Goal: Information Seeking & Learning: Learn about a topic

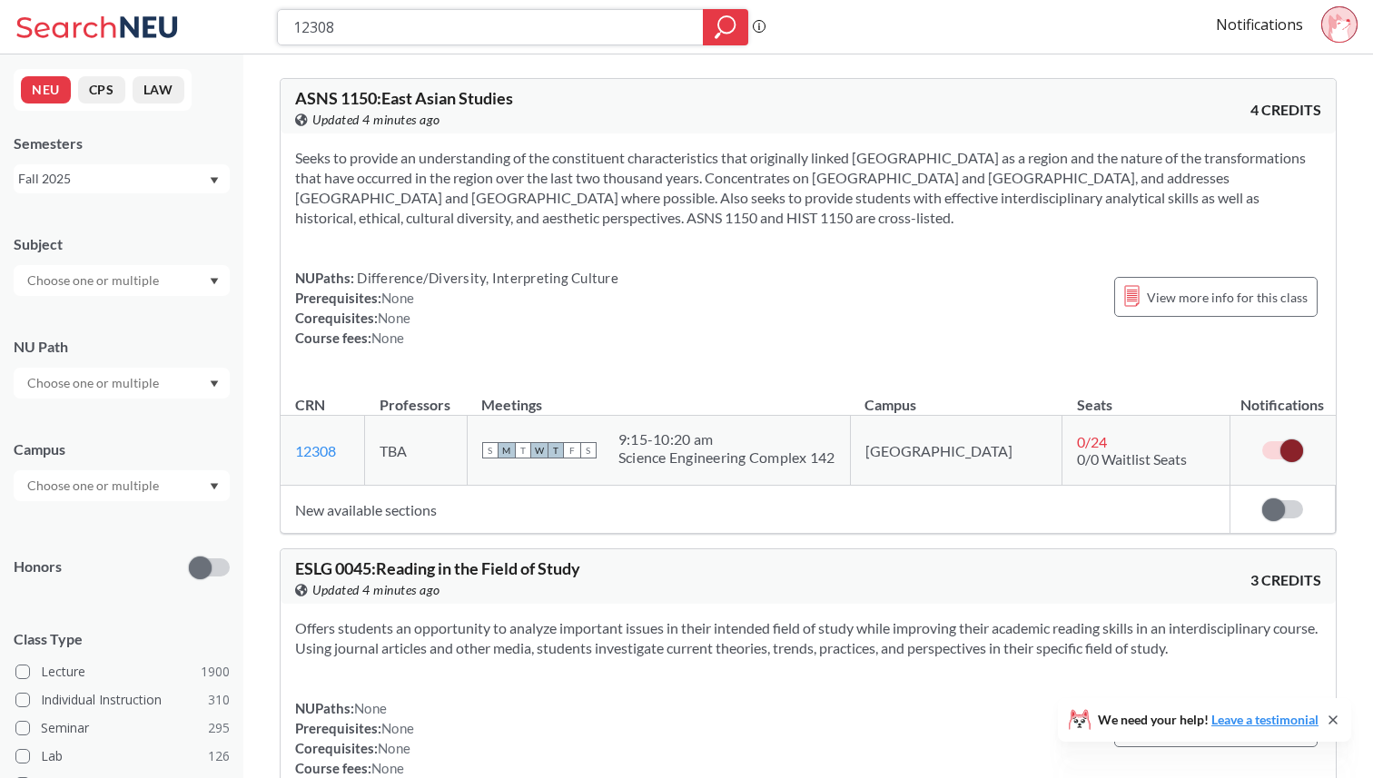
click at [410, 31] on input "12308" at bounding box center [491, 27] width 399 height 31
type input "1"
type input "11470"
click at [1287, 454] on label at bounding box center [1282, 450] width 41 height 18
click at [1262, 441] on input "checkbox" at bounding box center [1262, 441] width 0 height 0
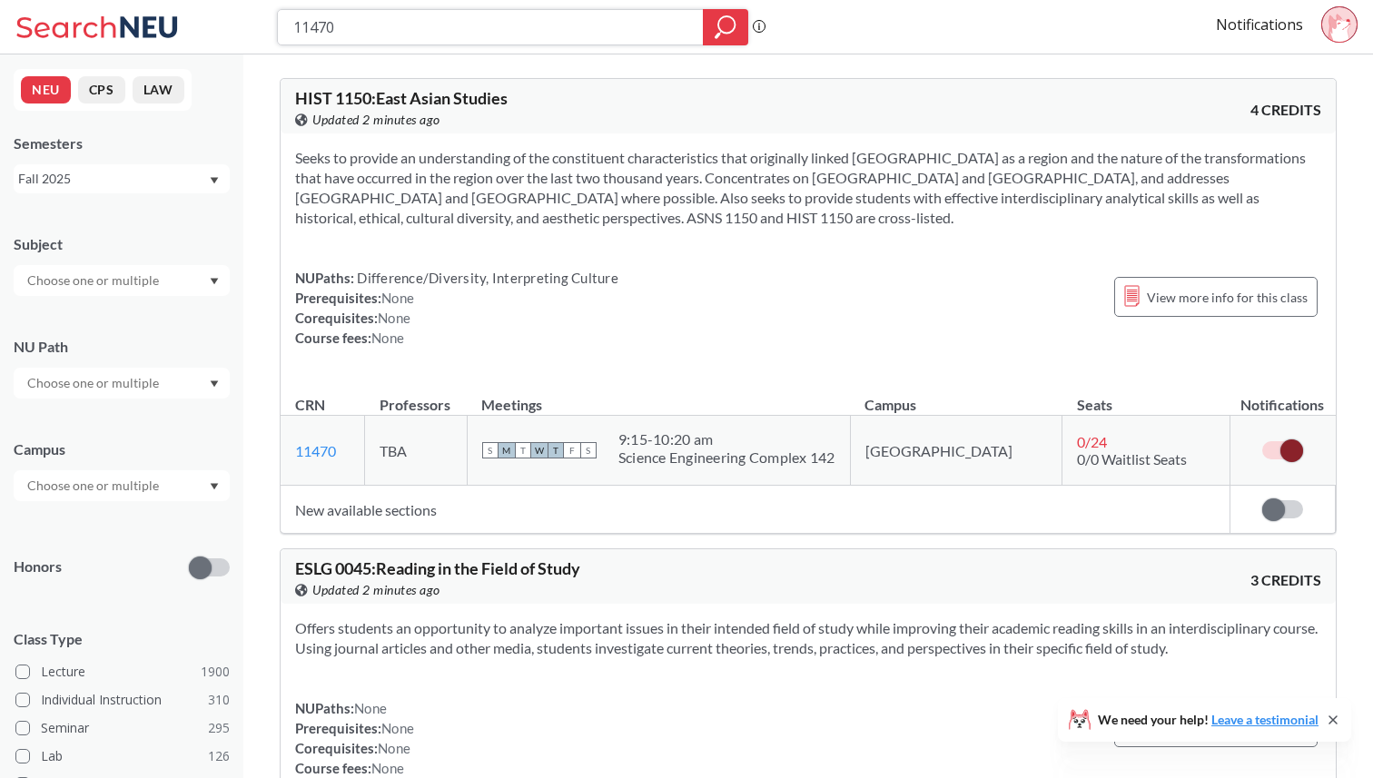
click at [421, 37] on input "11470" at bounding box center [491, 27] width 399 height 31
type input "12068"
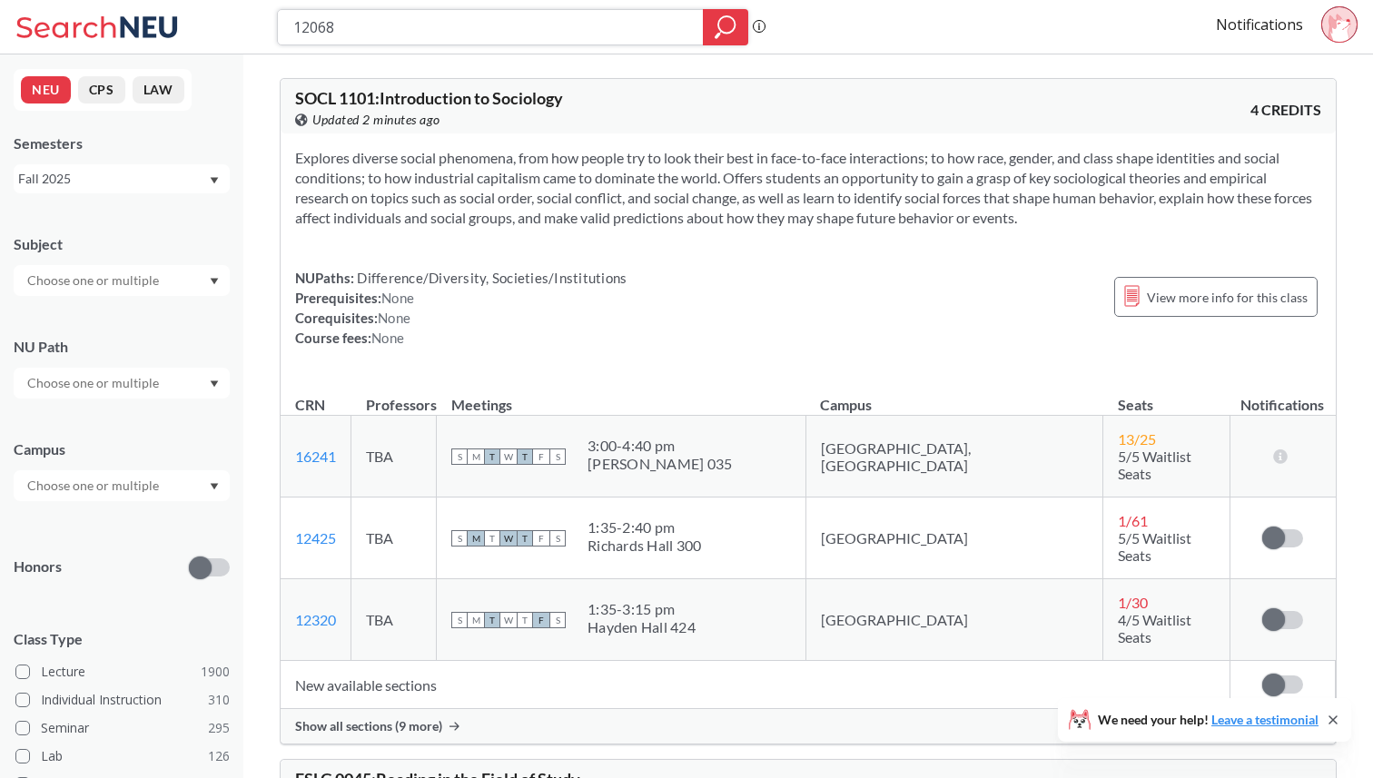
drag, startPoint x: 427, startPoint y: 14, endPoint x: 203, endPoint y: 9, distance: 223.4
click at [203, 9] on div "12068 Phrase search guarantees the exact search appears in the results. Ex. If …" at bounding box center [686, 27] width 1373 height 54
drag, startPoint x: 382, startPoint y: 54, endPoint x: 338, endPoint y: 54, distance: 44.5
drag, startPoint x: 344, startPoint y: 41, endPoint x: 286, endPoint y: 38, distance: 58.2
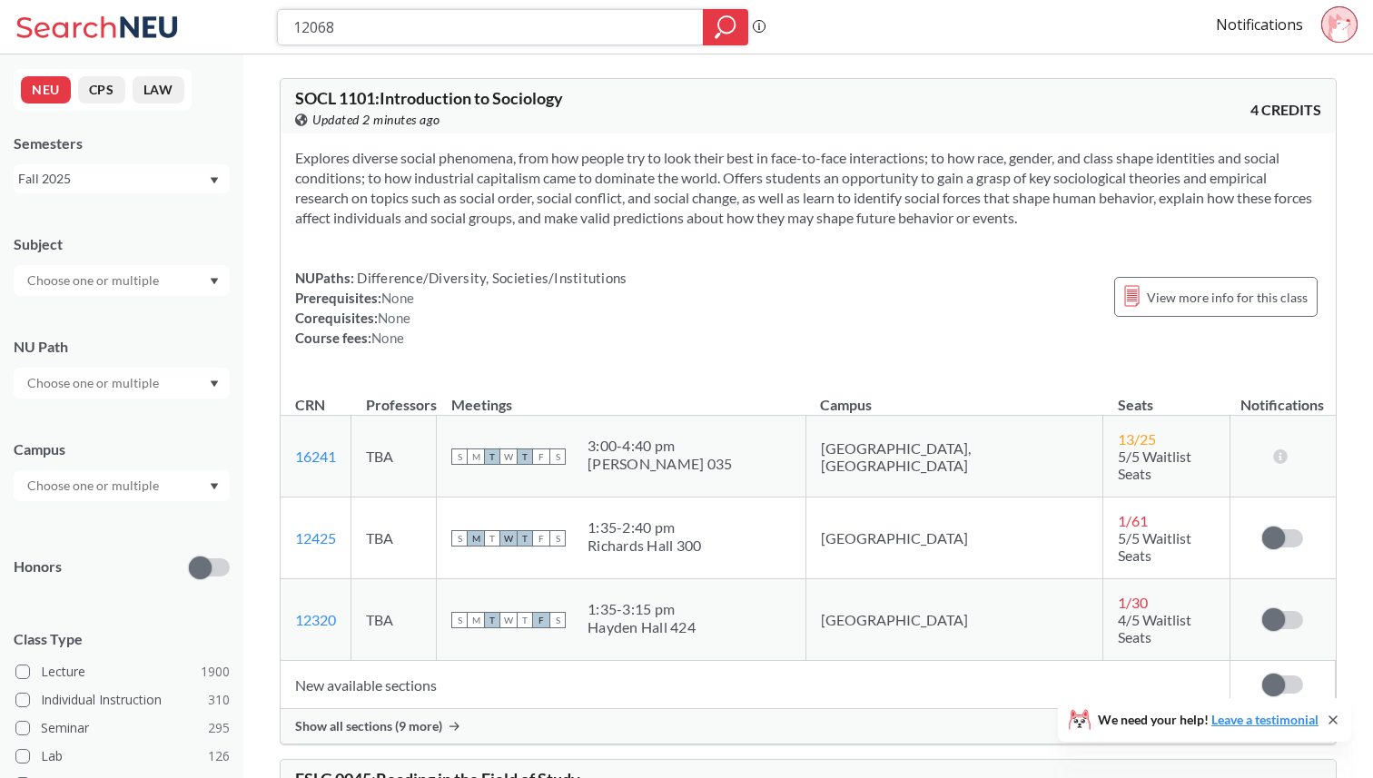
click at [286, 29] on div "12068" at bounding box center [512, 27] width 471 height 36
type input "Introduction to Sociology"
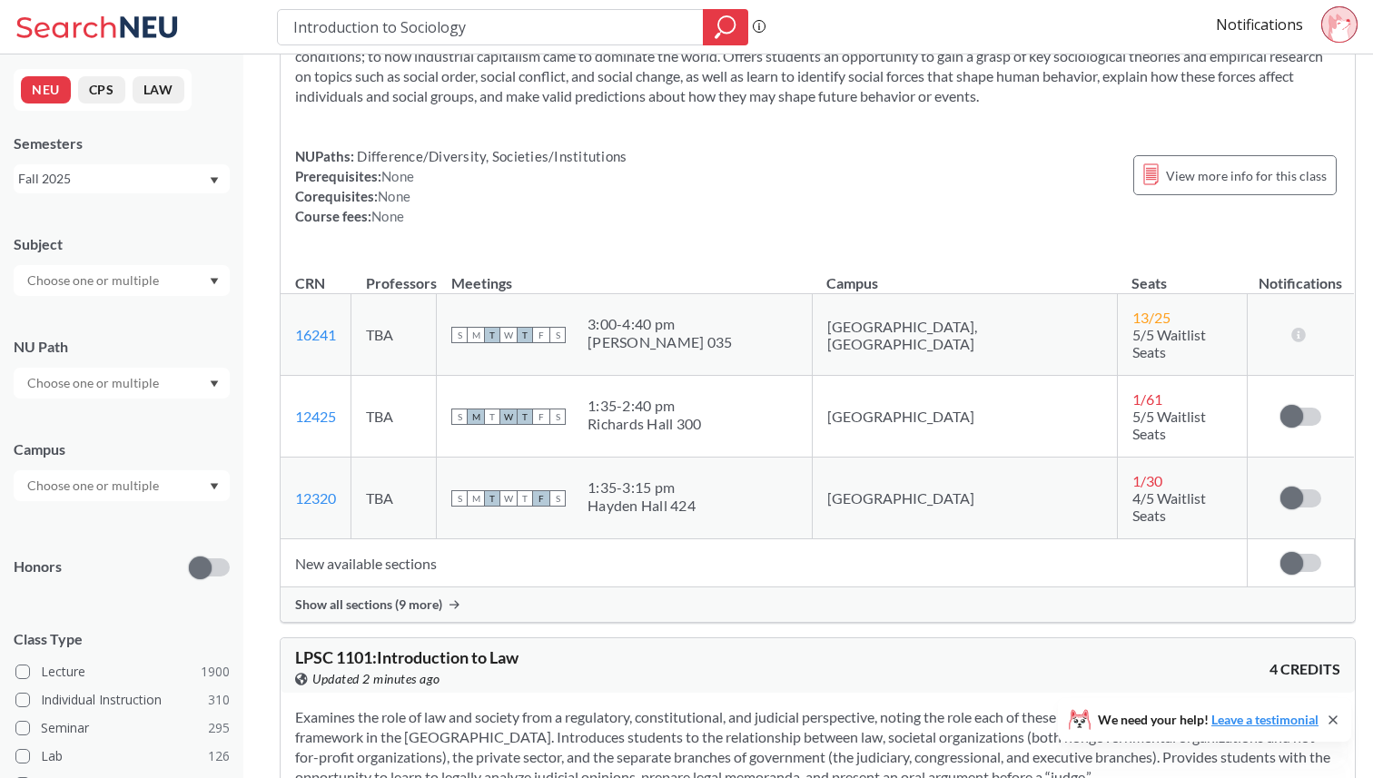
scroll to position [539, 0]
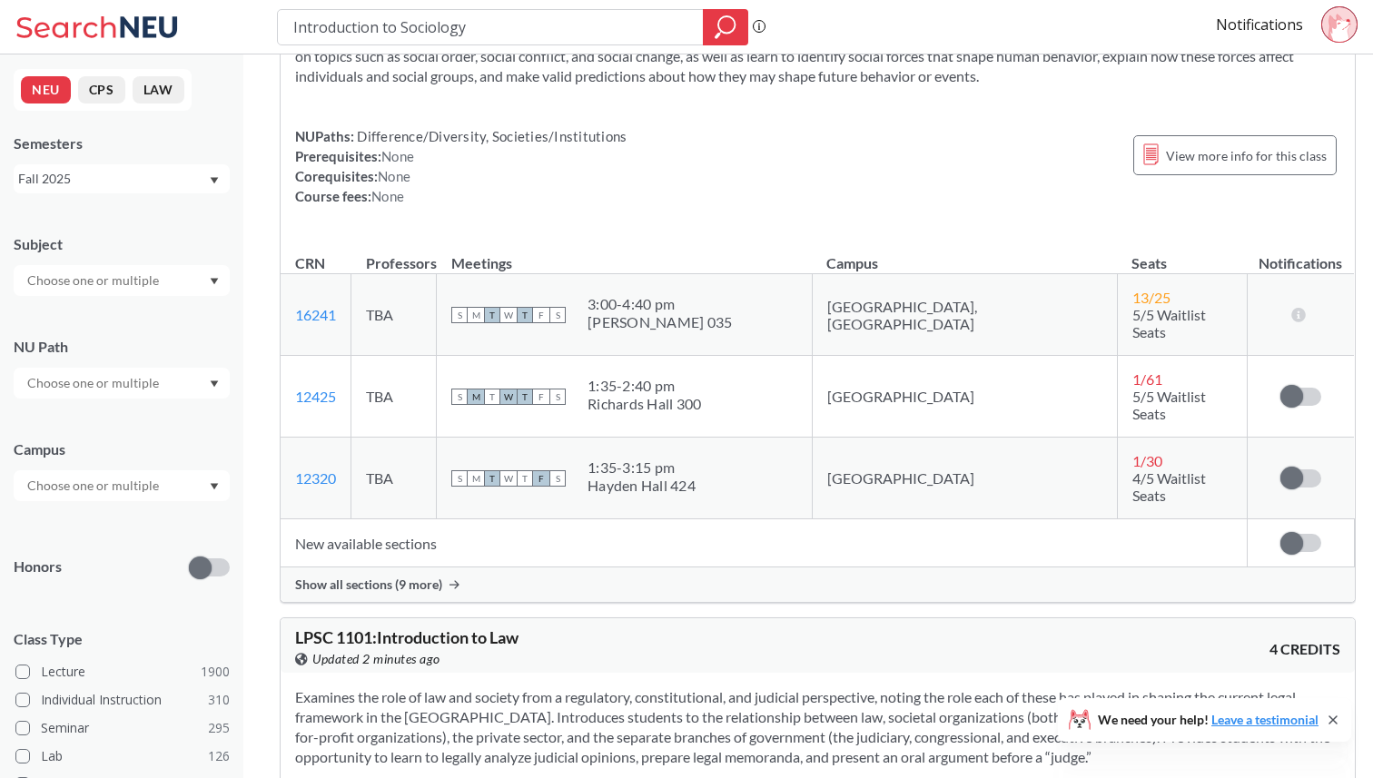
click at [377, 577] on span "Show all sections (9 more)" at bounding box center [368, 585] width 147 height 16
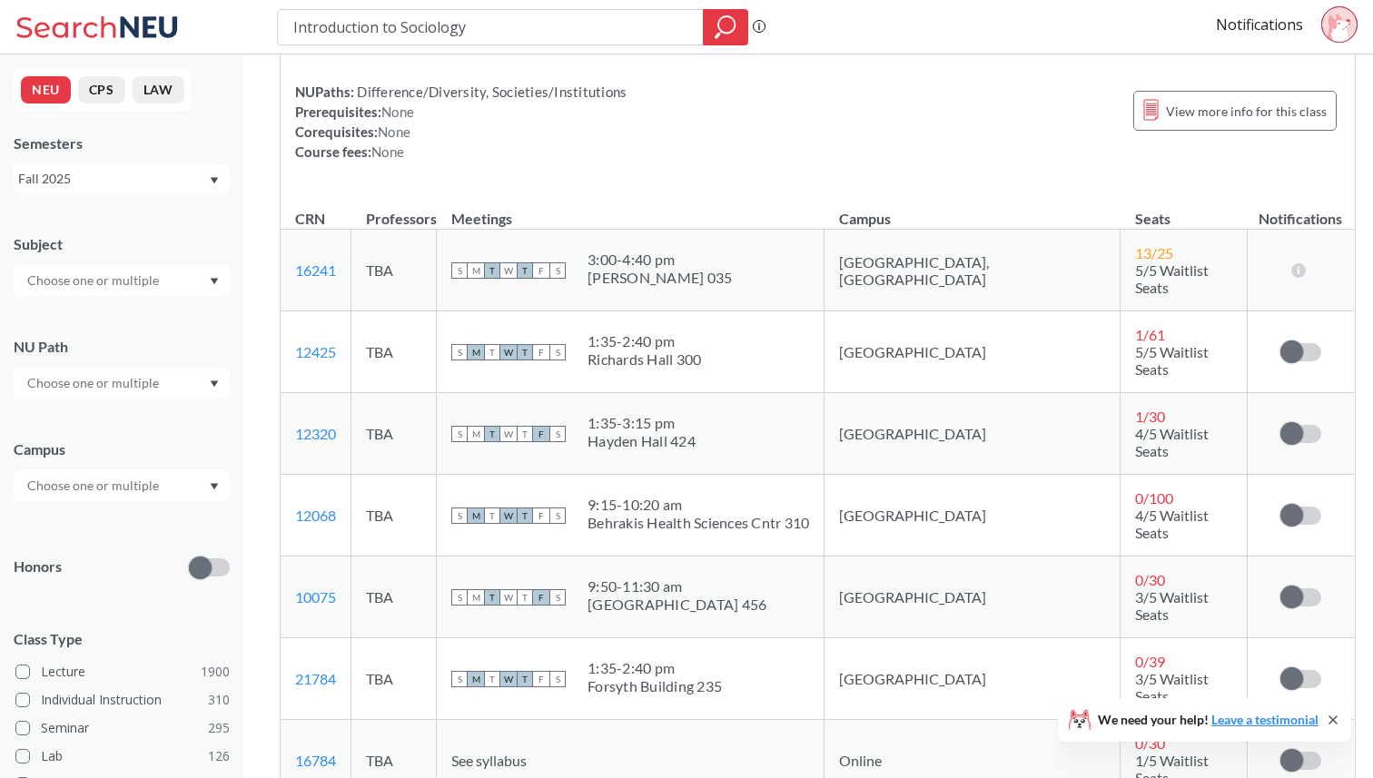
scroll to position [586, 0]
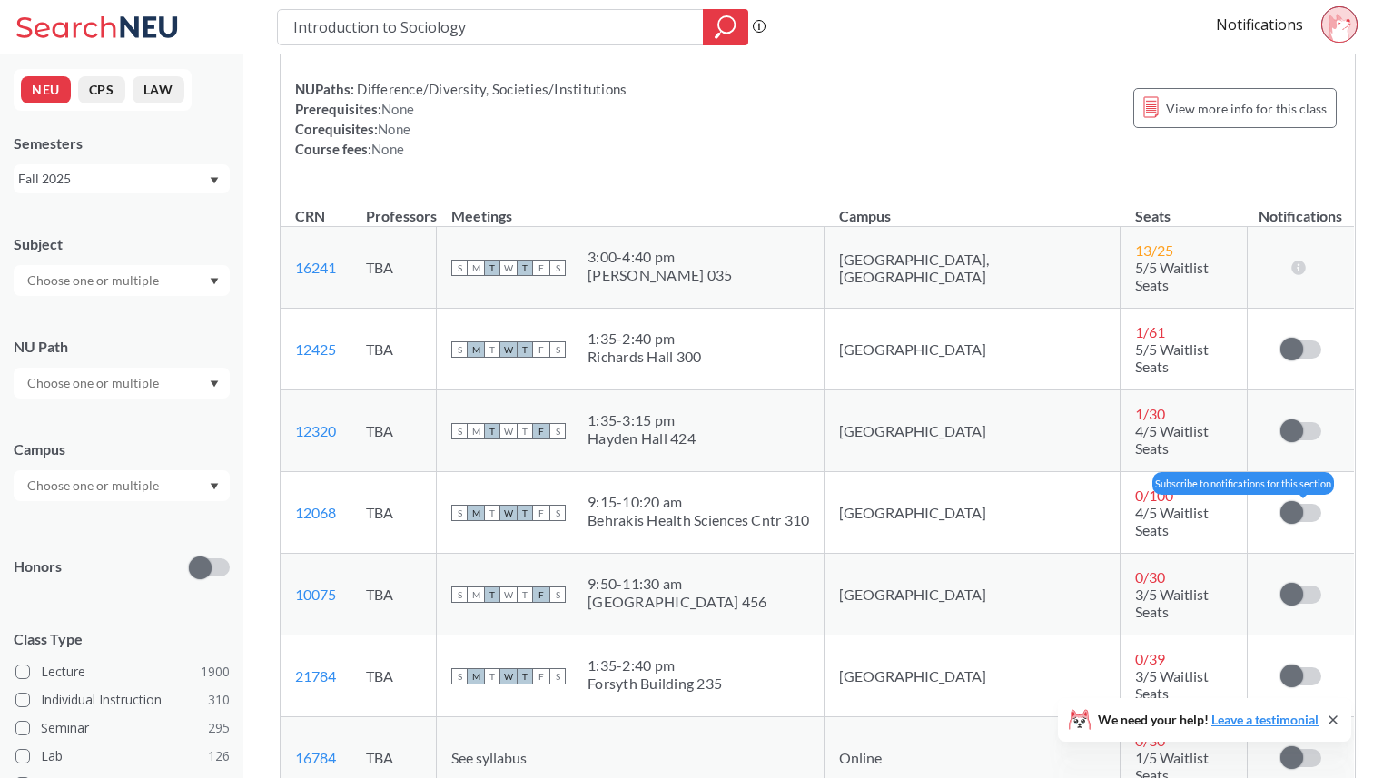
click at [1280, 501] on span at bounding box center [1291, 512] width 23 height 23
click at [1280, 504] on input "checkbox" at bounding box center [1280, 504] width 0 height 0
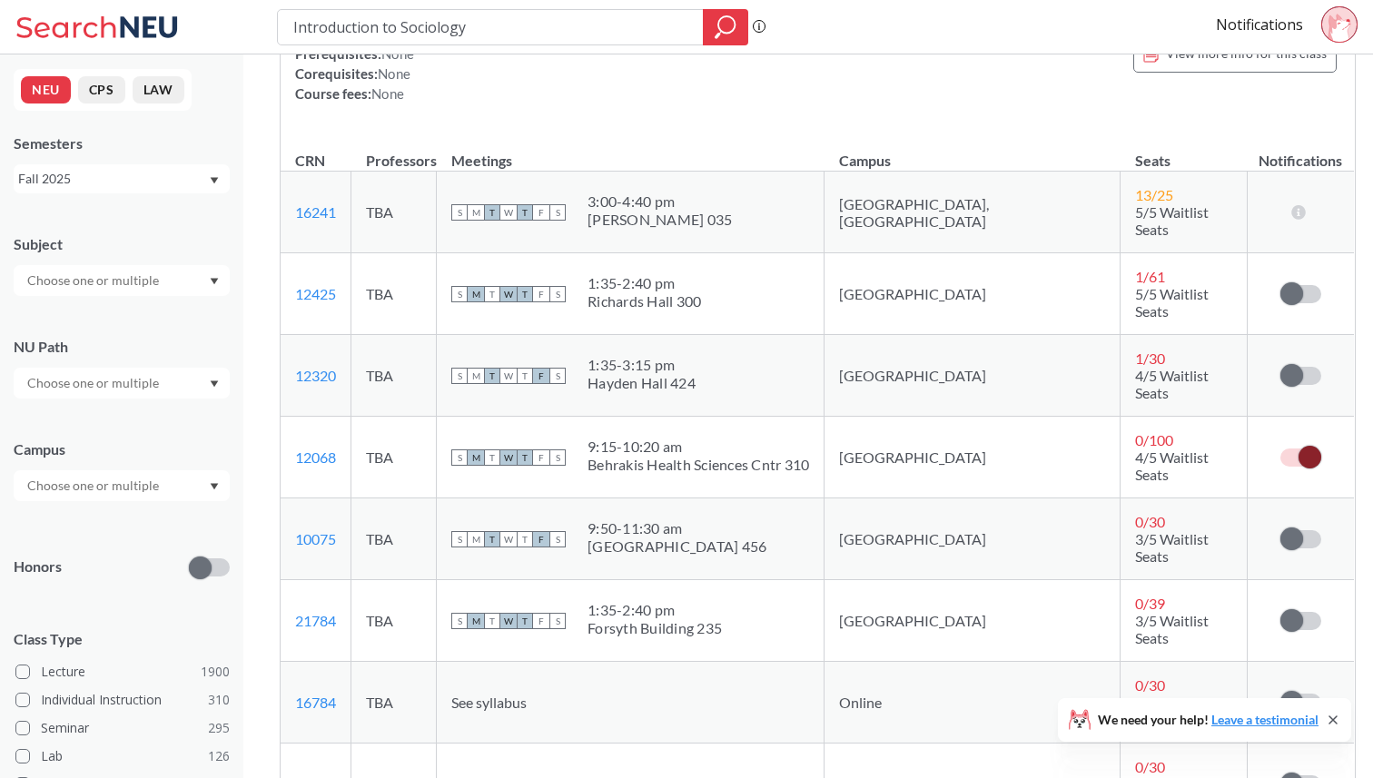
scroll to position [676, 0]
